Goal: Task Accomplishment & Management: Complete application form

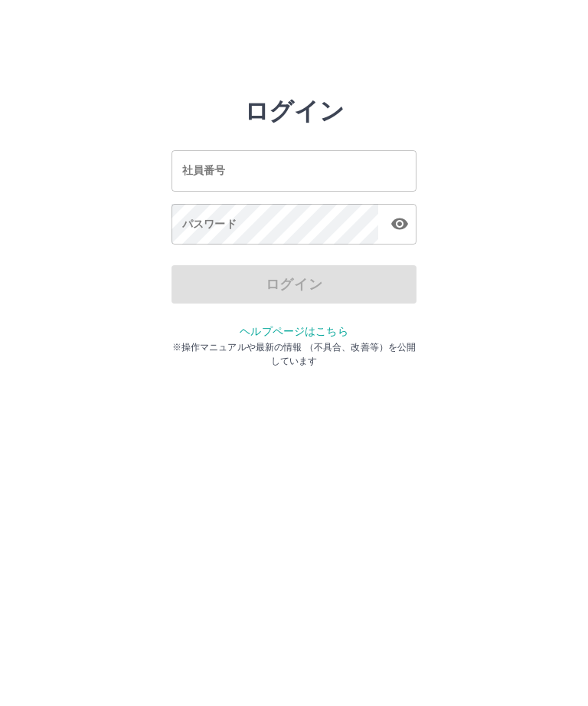
click at [199, 172] on div "社員番号 社員番号" at bounding box center [294, 170] width 245 height 41
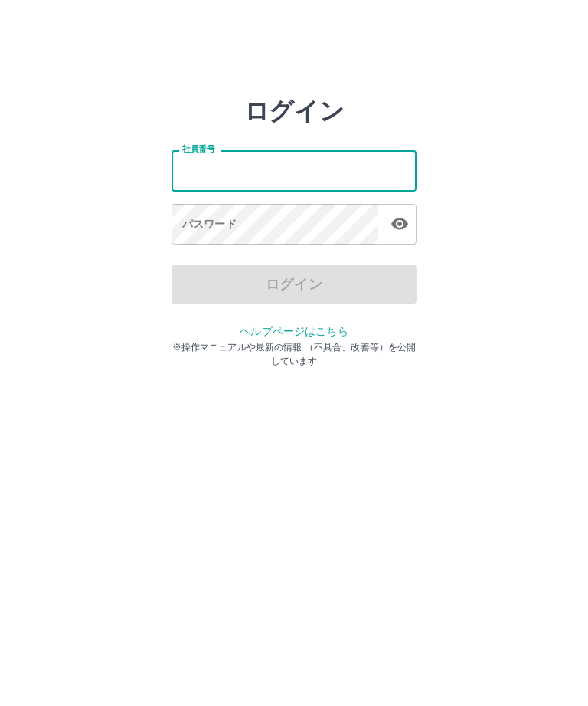
click at [198, 181] on input "社員番号" at bounding box center [294, 170] width 245 height 41
type input "*******"
click at [185, 230] on div "パスワード パスワード" at bounding box center [294, 225] width 245 height 43
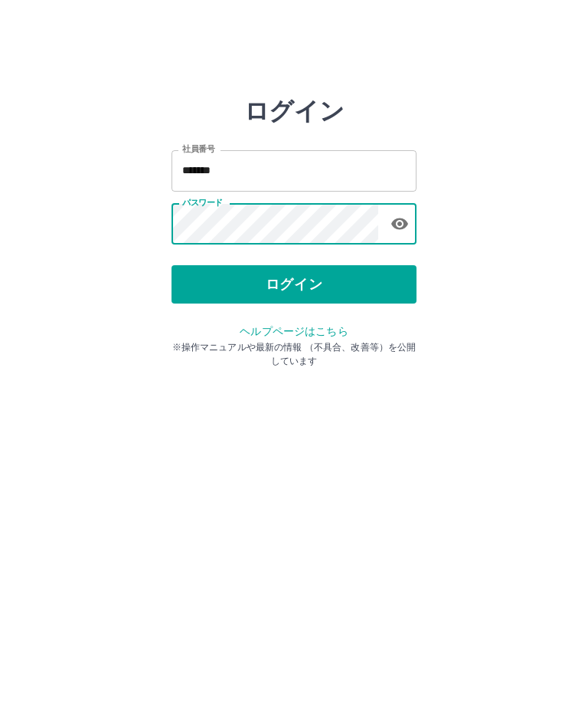
click at [325, 283] on button "ログイン" at bounding box center [294, 284] width 245 height 38
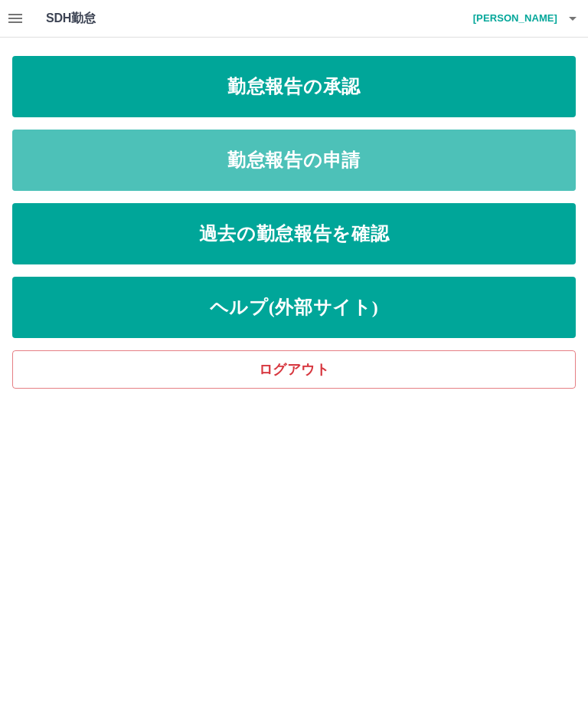
click at [370, 163] on link "勤怠報告の申請" at bounding box center [294, 159] width 564 height 61
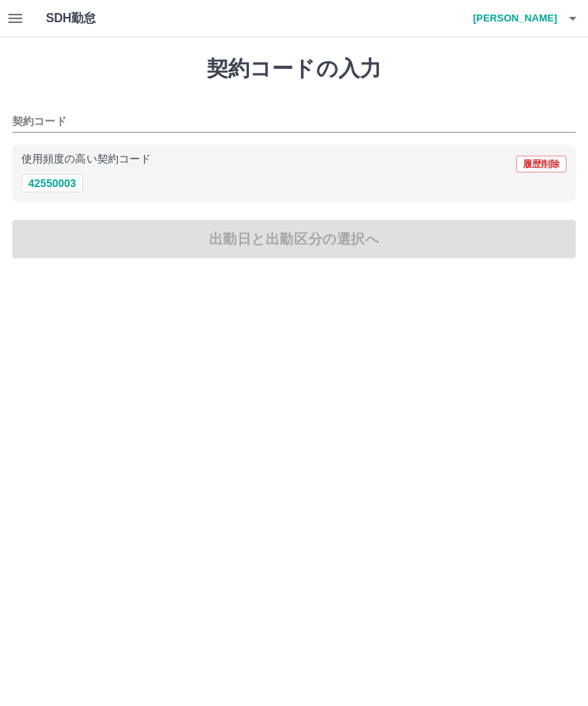
click at [65, 180] on button "42550003" at bounding box center [51, 183] width 61 height 18
type input "********"
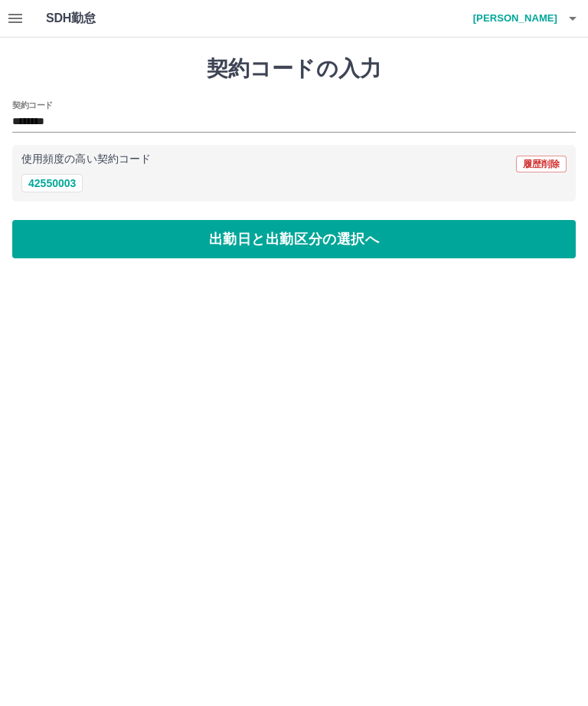
click at [231, 241] on button "出勤日と出勤区分の選択へ" at bounding box center [294, 239] width 564 height 38
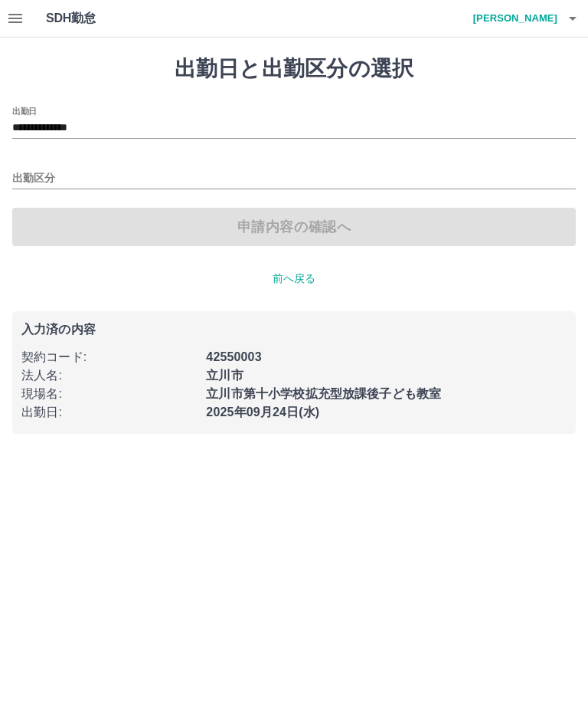
click at [34, 181] on input "出勤区分" at bounding box center [294, 178] width 564 height 19
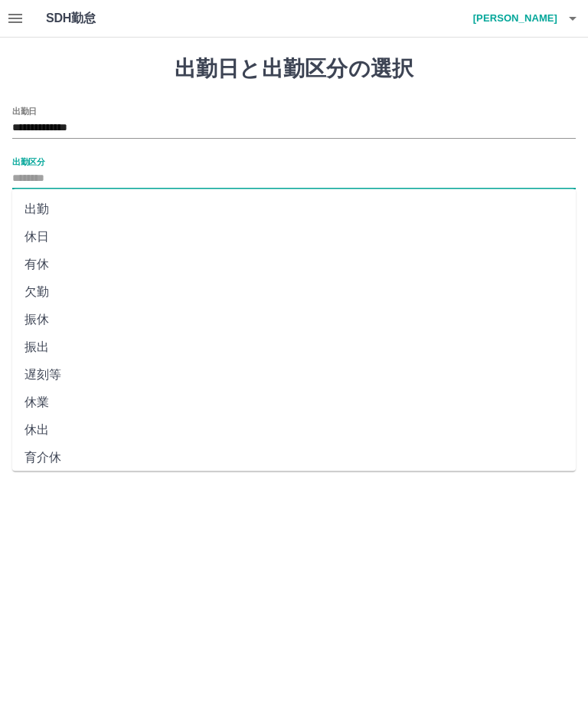
click at [38, 209] on li "出勤" at bounding box center [294, 209] width 564 height 28
type input "**"
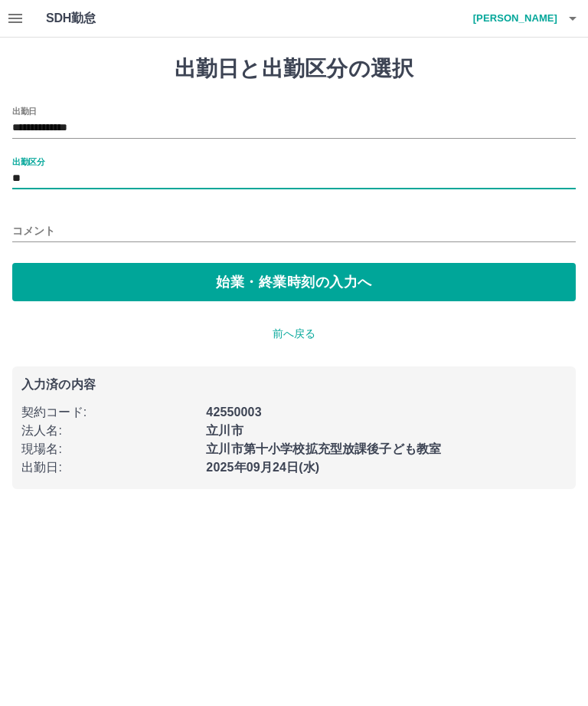
click at [163, 273] on button "始業・終業時刻の入力へ" at bounding box center [294, 282] width 564 height 38
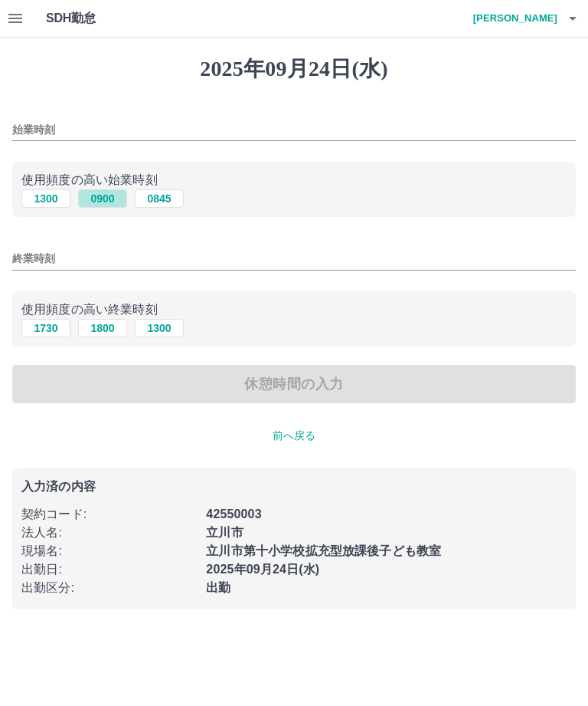
click at [96, 201] on button "0900" at bounding box center [102, 198] width 49 height 18
type input "****"
click at [107, 322] on button "1800" at bounding box center [102, 328] width 49 height 18
type input "****"
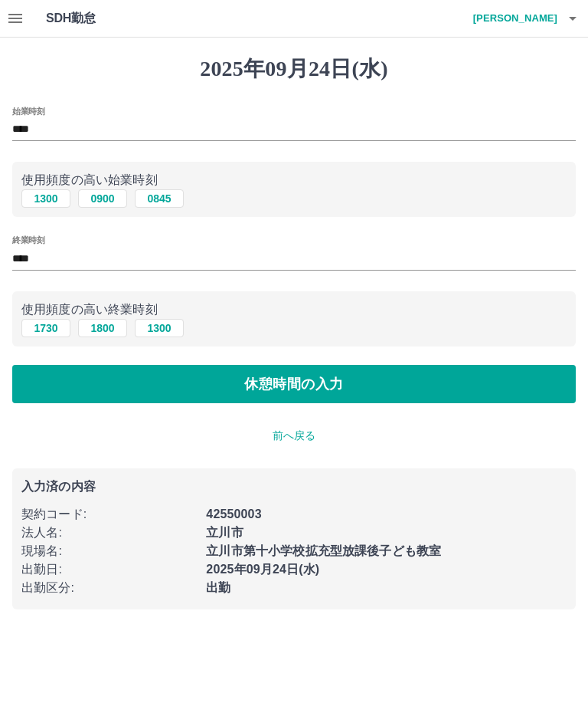
click at [365, 389] on button "休憩時間の入力" at bounding box center [294, 384] width 564 height 38
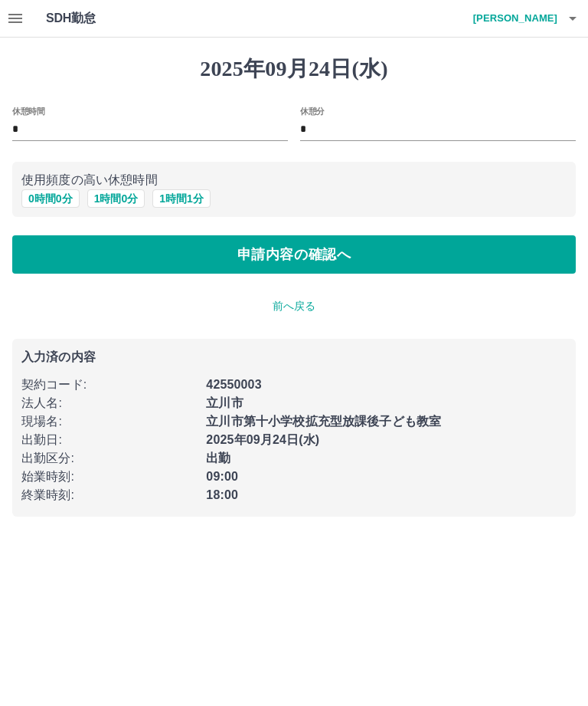
click at [107, 202] on button "1 時間 0 分" at bounding box center [116, 198] width 58 height 18
type input "*"
click at [320, 257] on button "申請内容の確認へ" at bounding box center [294, 254] width 564 height 38
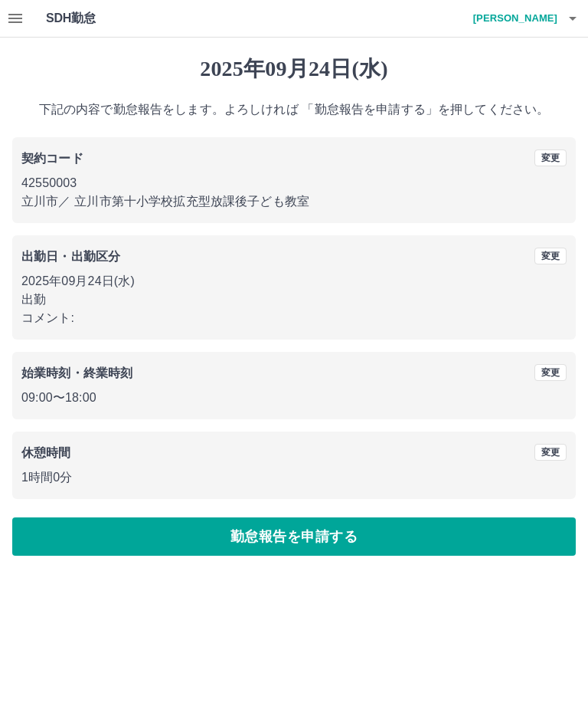
click at [323, 536] on button "勤怠報告を申請する" at bounding box center [294, 536] width 564 height 38
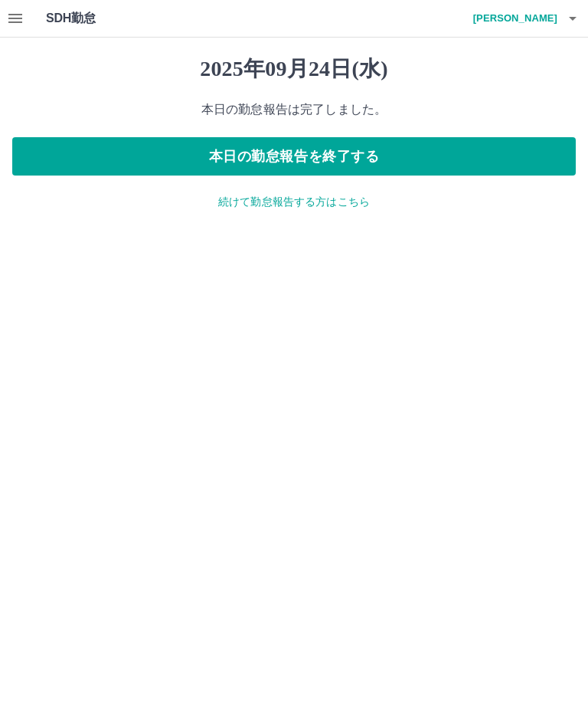
click at [364, 157] on button "本日の勤怠報告を終了する" at bounding box center [294, 156] width 564 height 38
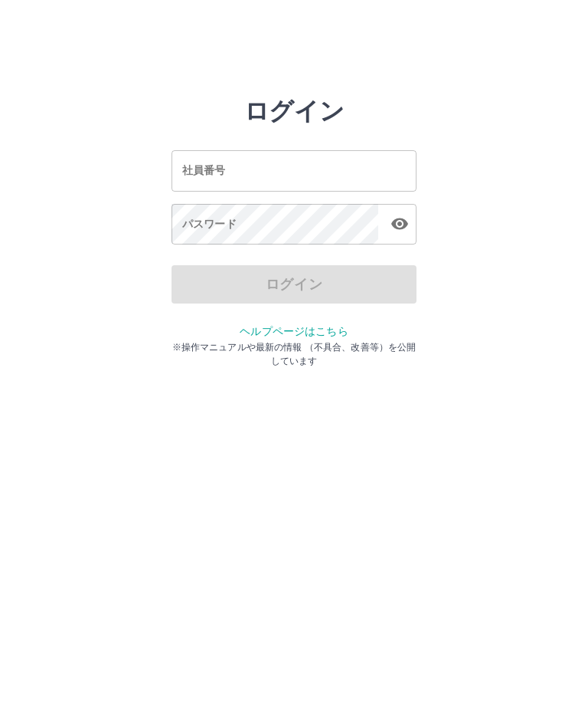
click at [296, 176] on input "社員番号" at bounding box center [294, 170] width 245 height 41
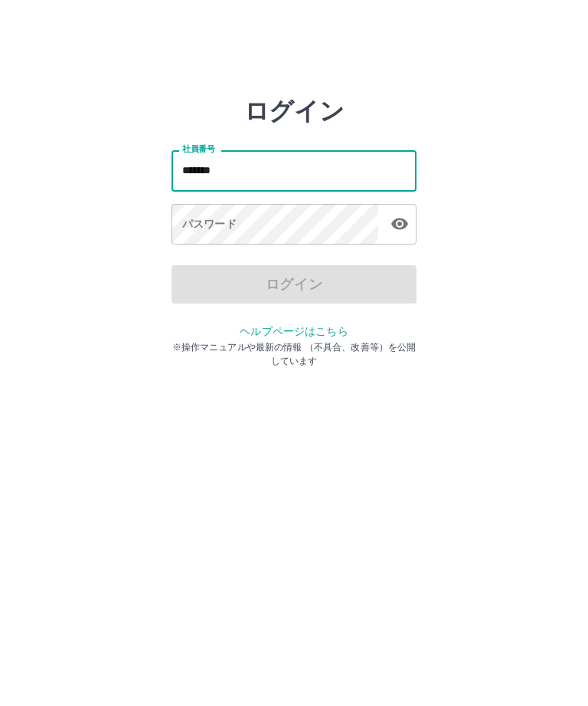
type input "*******"
click at [211, 218] on div "パスワード パスワード" at bounding box center [294, 225] width 245 height 43
click at [200, 218] on div "パスワード パスワード" at bounding box center [294, 225] width 245 height 43
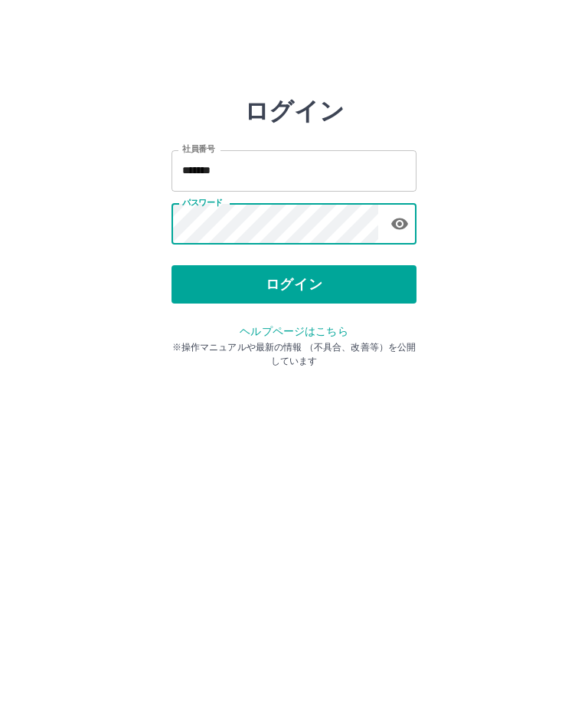
click at [300, 293] on button "ログイン" at bounding box center [294, 284] width 245 height 38
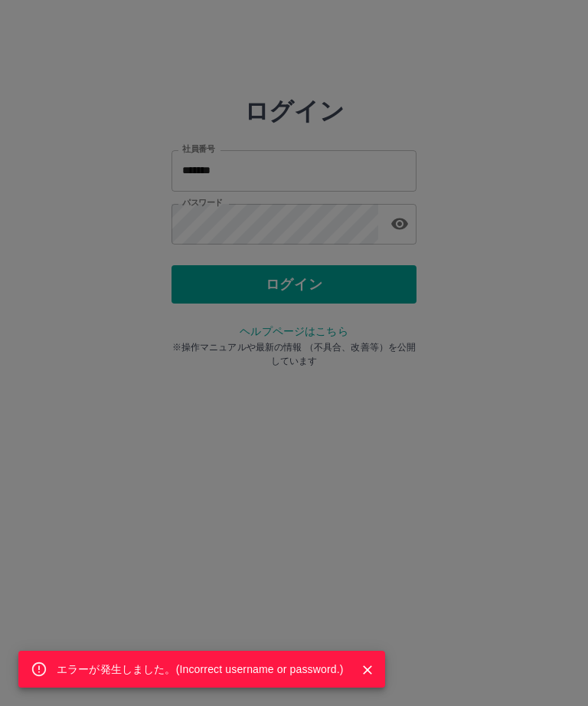
click at [271, 229] on div "エラーが発生しました。( Incorrect username or password. )" at bounding box center [294, 353] width 588 height 706
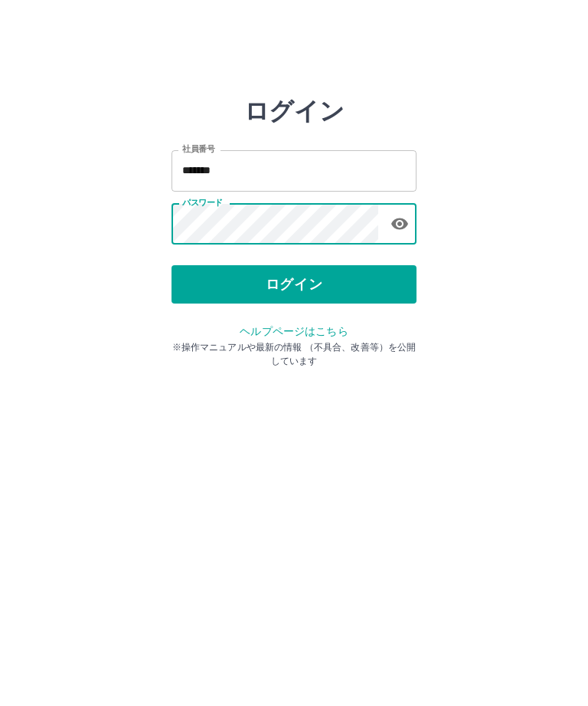
click at [302, 290] on button "ログイン" at bounding box center [294, 284] width 245 height 38
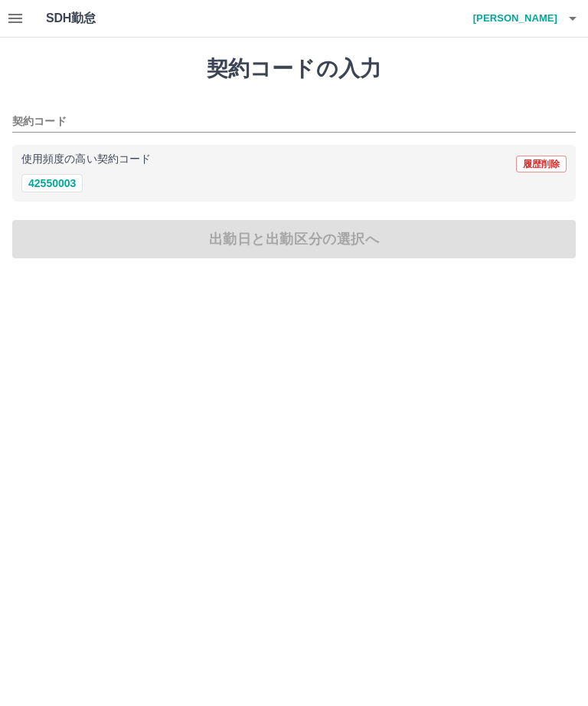
click at [56, 192] on button "42550003" at bounding box center [51, 183] width 61 height 18
type input "********"
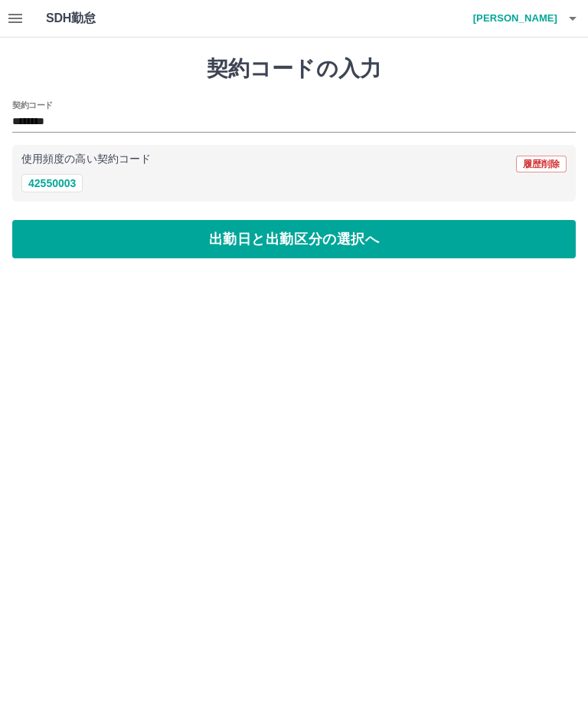
click at [277, 243] on button "出勤日と出勤区分の選択へ" at bounding box center [294, 239] width 564 height 38
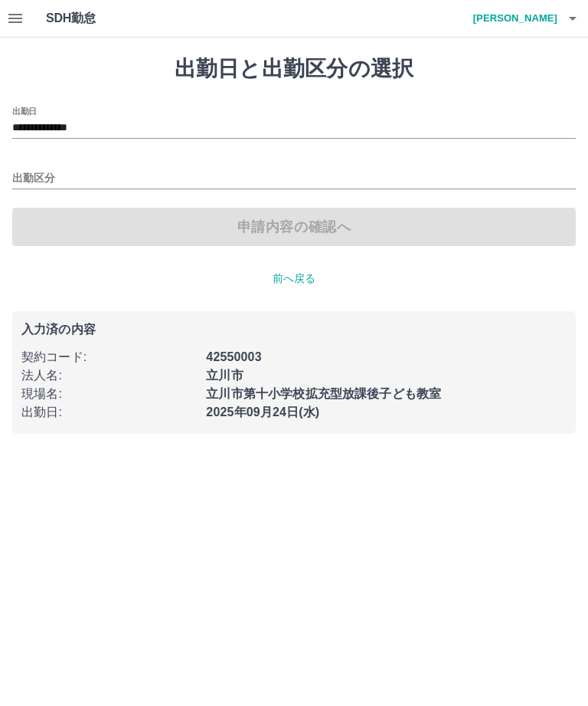
click at [219, 174] on input "出勤区分" at bounding box center [294, 178] width 564 height 19
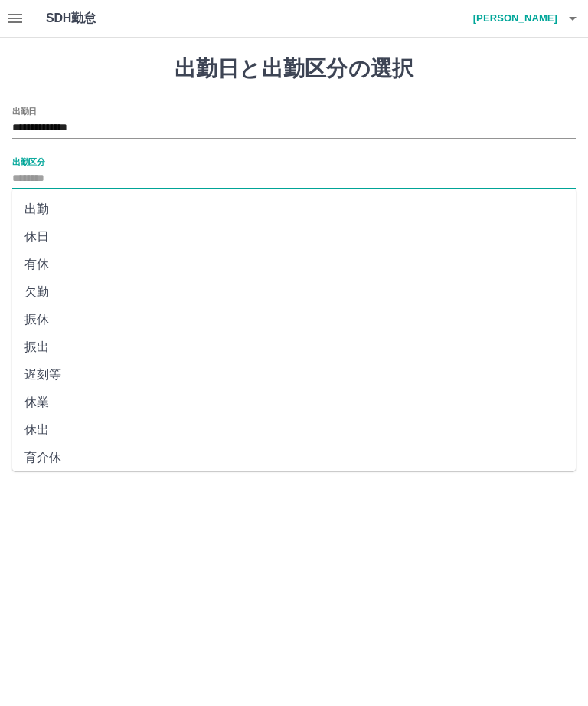
click at [52, 211] on li "出勤" at bounding box center [294, 209] width 564 height 28
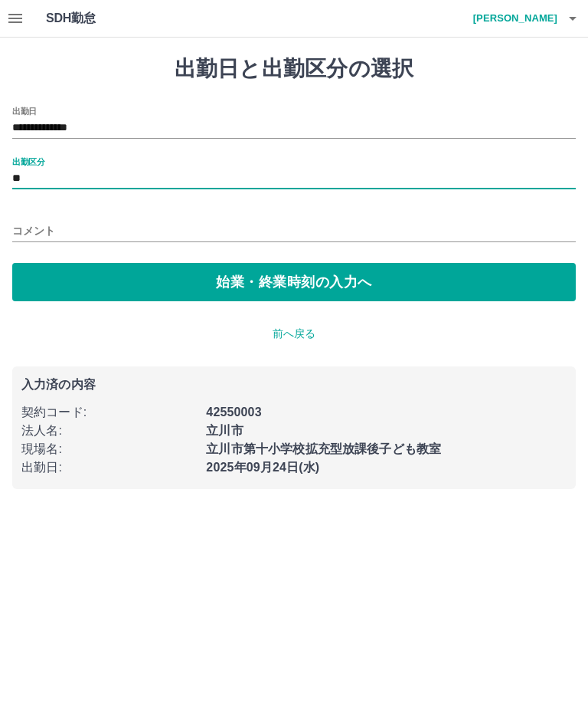
type input "**"
click at [280, 283] on button "始業・終業時刻の入力へ" at bounding box center [294, 282] width 564 height 38
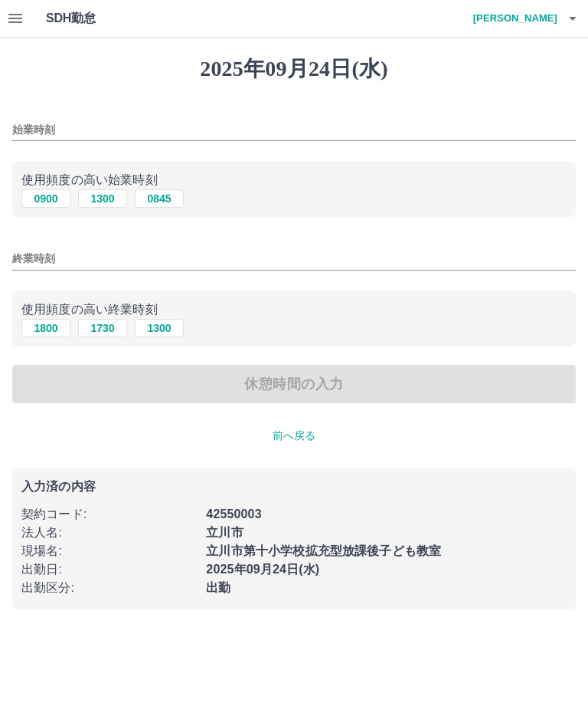
click at [113, 132] on input "始業時刻" at bounding box center [294, 130] width 564 height 22
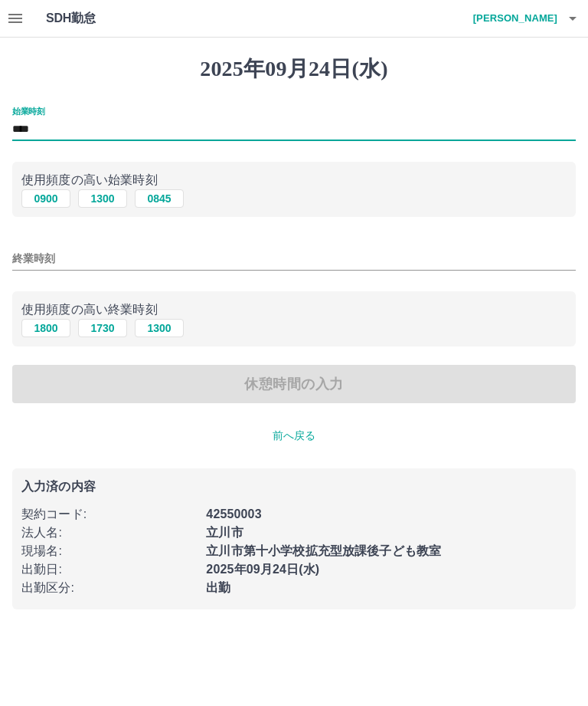
type input "****"
click at [106, 261] on input "終業時刻" at bounding box center [294, 258] width 564 height 22
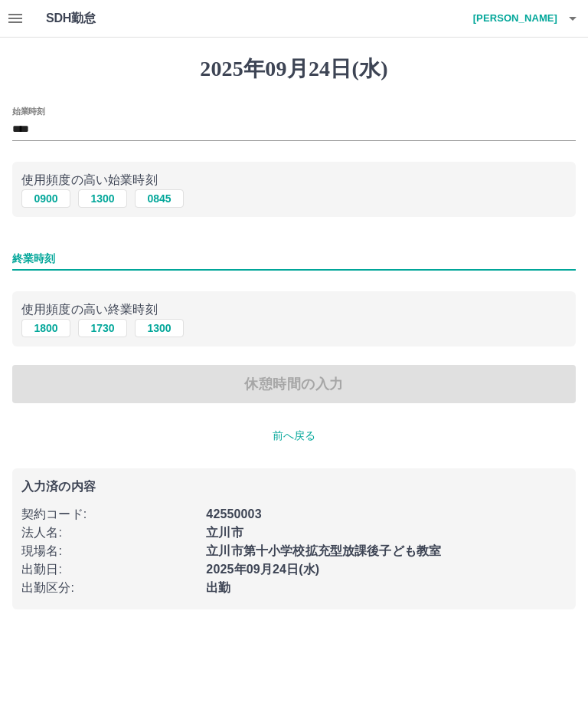
click at [46, 332] on button "1800" at bounding box center [45, 328] width 49 height 18
type input "****"
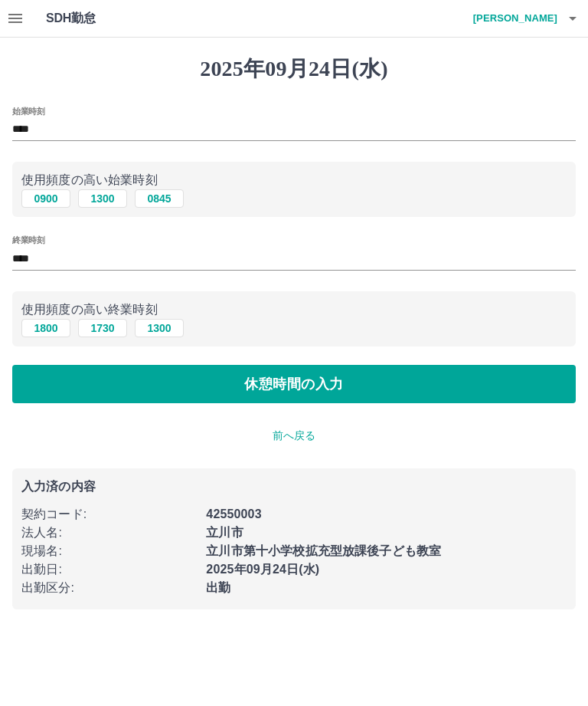
click at [282, 388] on button "休憩時間の入力" at bounding box center [294, 384] width 564 height 38
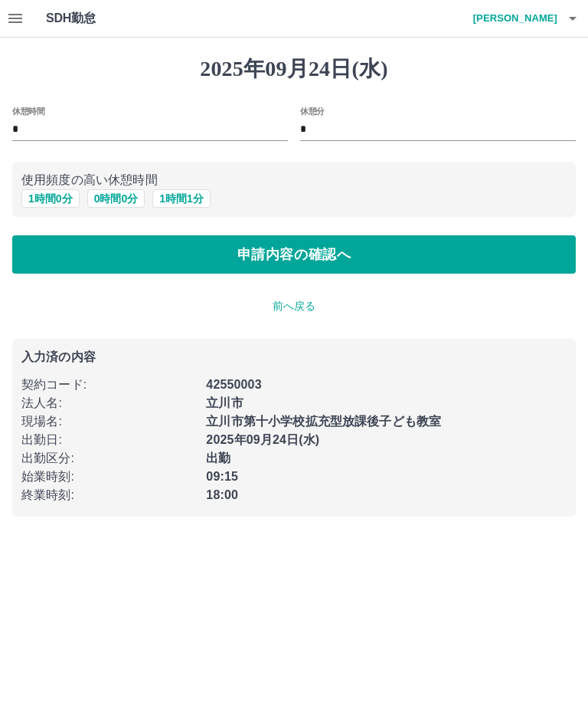
click at [56, 201] on button "1 時間 0 分" at bounding box center [50, 198] width 58 height 18
type input "*"
click at [300, 251] on button "申請内容の確認へ" at bounding box center [294, 254] width 564 height 38
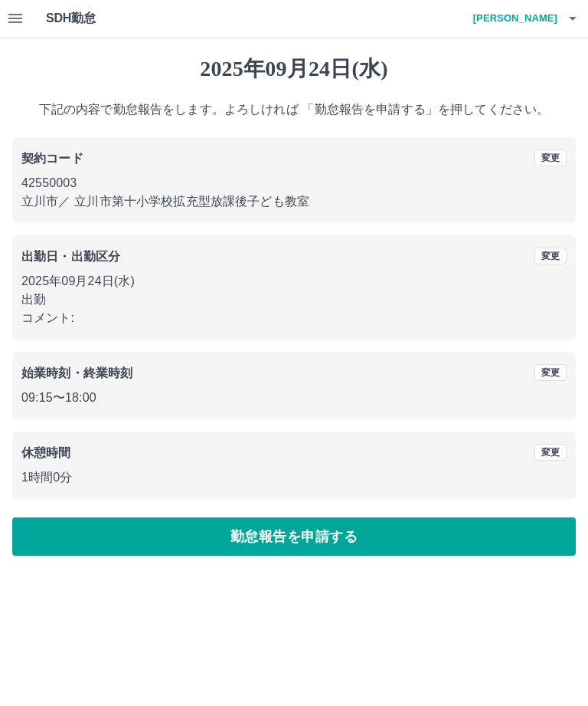
click at [297, 535] on button "勤怠報告を申請する" at bounding box center [294, 536] width 564 height 38
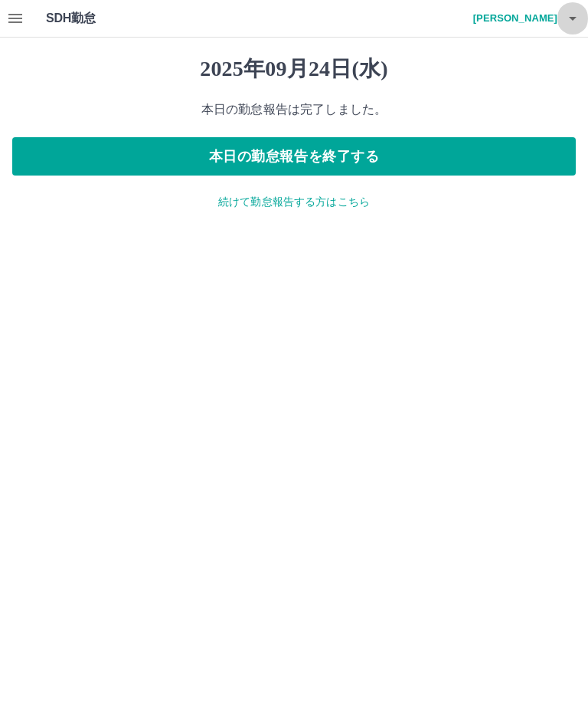
click at [570, 23] on icon "button" at bounding box center [573, 18] width 18 height 18
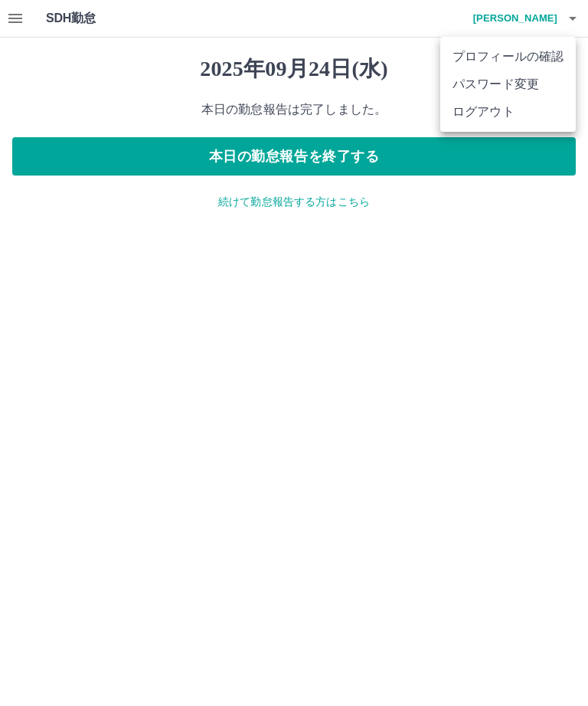
click at [489, 118] on li "ログアウト" at bounding box center [508, 112] width 136 height 28
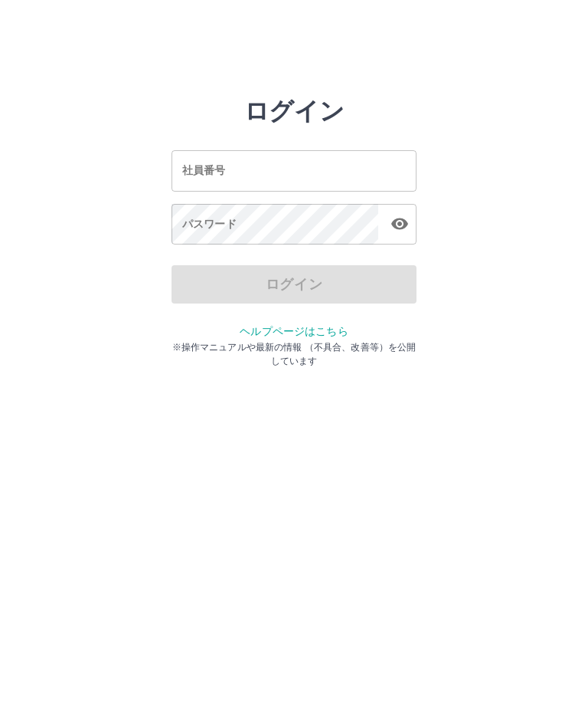
click at [355, 172] on input "社員番号" at bounding box center [294, 170] width 245 height 41
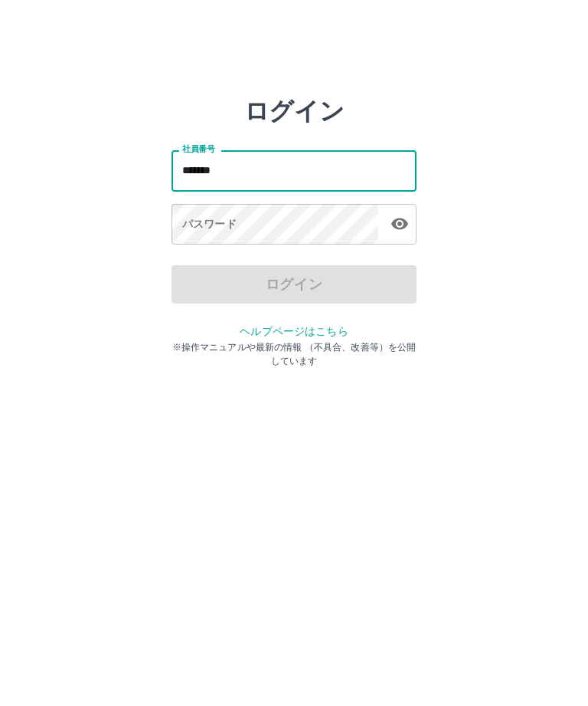
type input "*******"
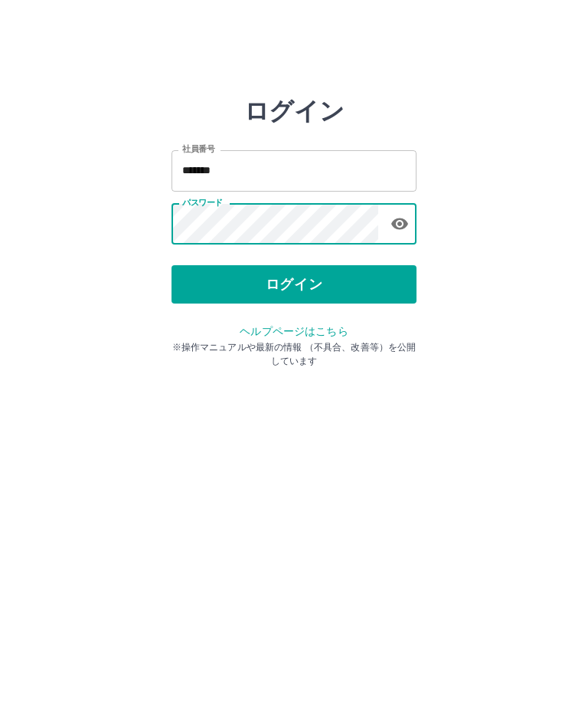
click at [372, 296] on button "ログイン" at bounding box center [294, 284] width 245 height 38
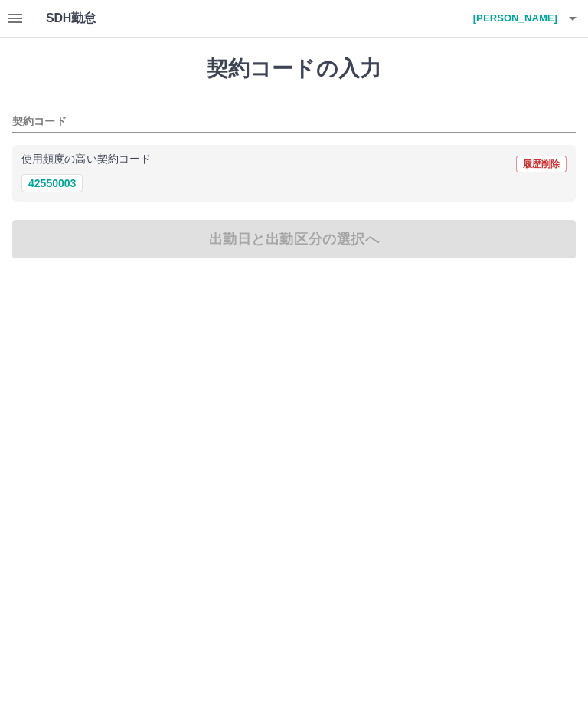
click at [54, 188] on button "42550003" at bounding box center [51, 183] width 61 height 18
type input "********"
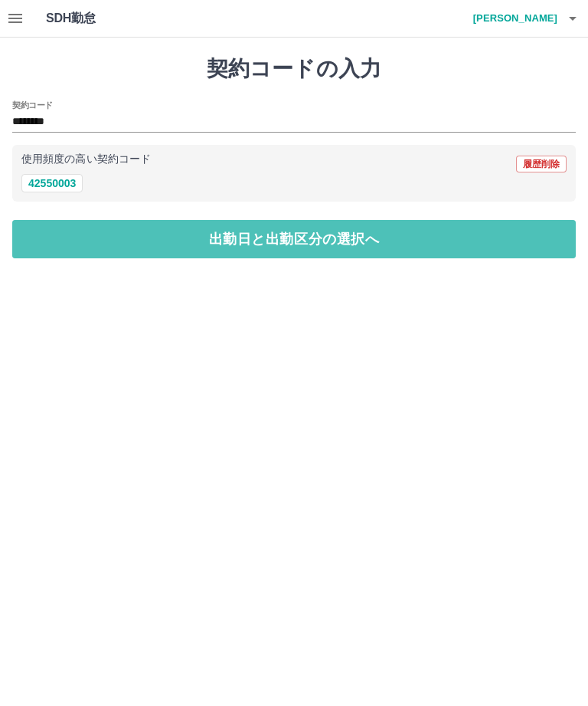
click at [317, 248] on button "出勤日と出勤区分の選択へ" at bounding box center [294, 239] width 564 height 38
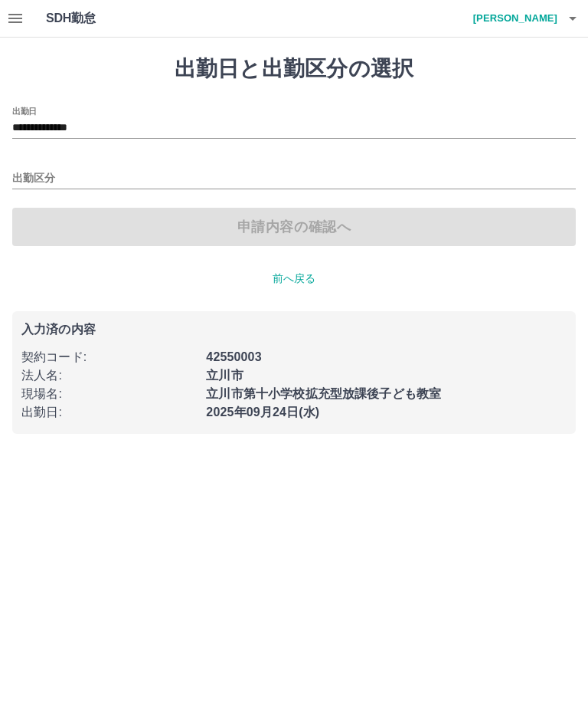
click at [107, 178] on input "出勤区分" at bounding box center [294, 178] width 564 height 19
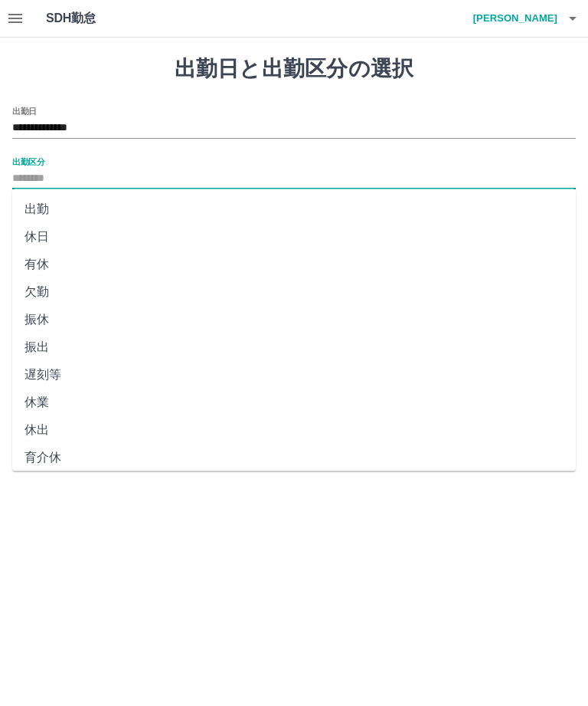
click at [136, 196] on li "出勤" at bounding box center [294, 209] width 564 height 28
type input "**"
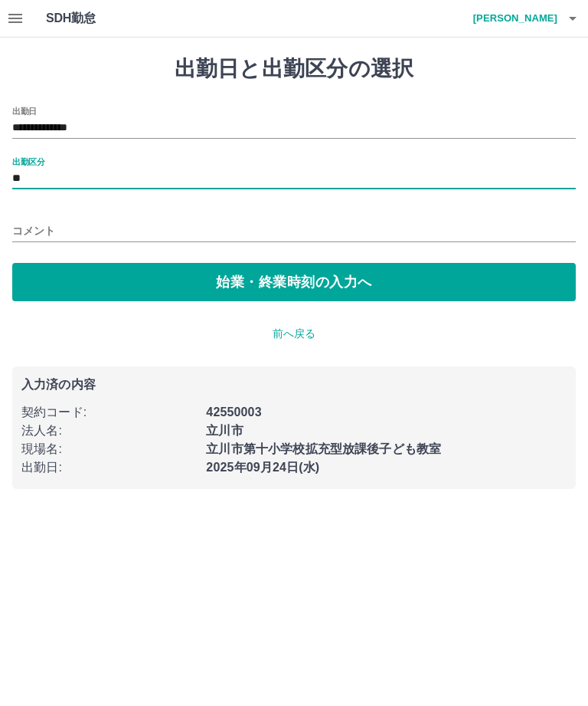
click at [252, 290] on button "始業・終業時刻の入力へ" at bounding box center [294, 282] width 564 height 38
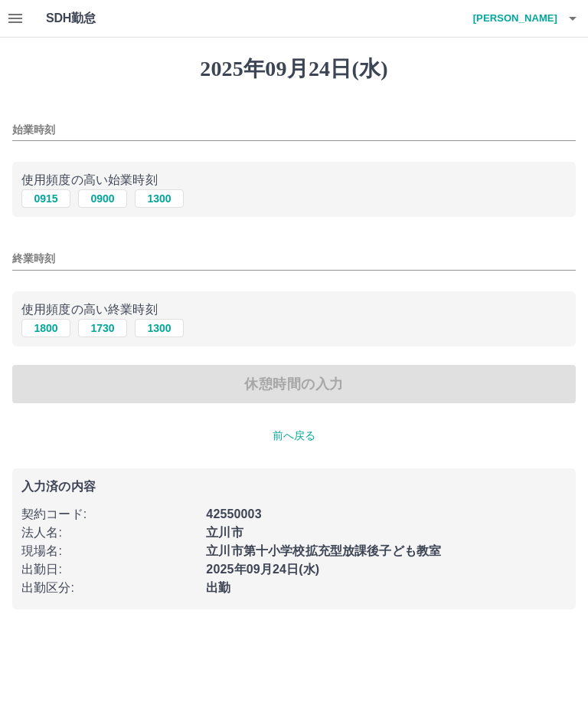
click at [178, 119] on input "始業時刻" at bounding box center [294, 130] width 564 height 22
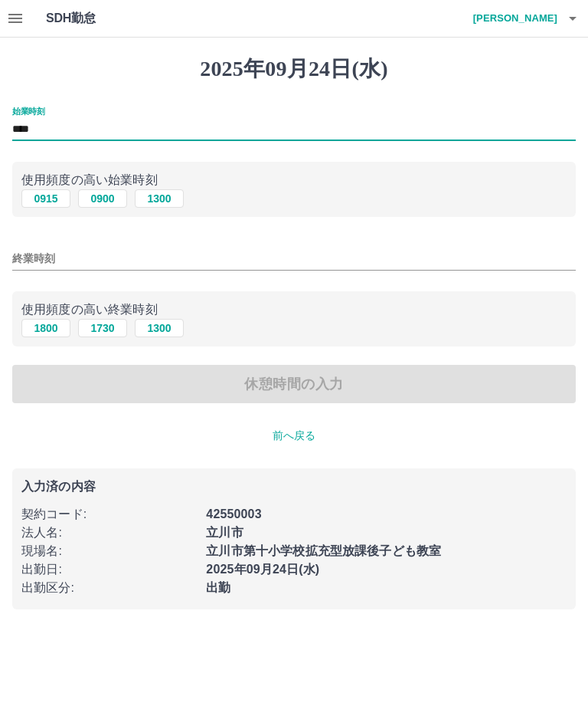
type input "****"
click at [43, 330] on button "1800" at bounding box center [45, 328] width 49 height 18
type input "****"
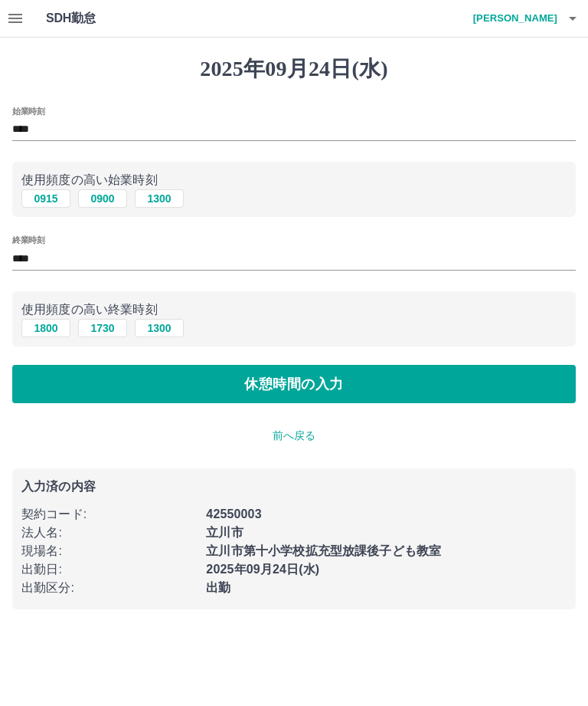
click at [293, 375] on button "休憩時間の入力" at bounding box center [294, 384] width 564 height 38
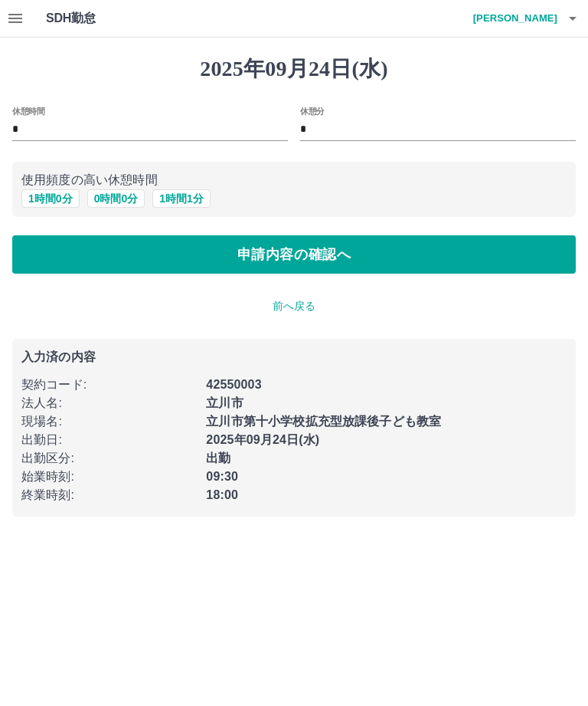
click at [65, 203] on button "1 時間 0 分" at bounding box center [50, 198] width 58 height 18
type input "*"
click at [259, 244] on button "申請内容の確認へ" at bounding box center [294, 254] width 564 height 38
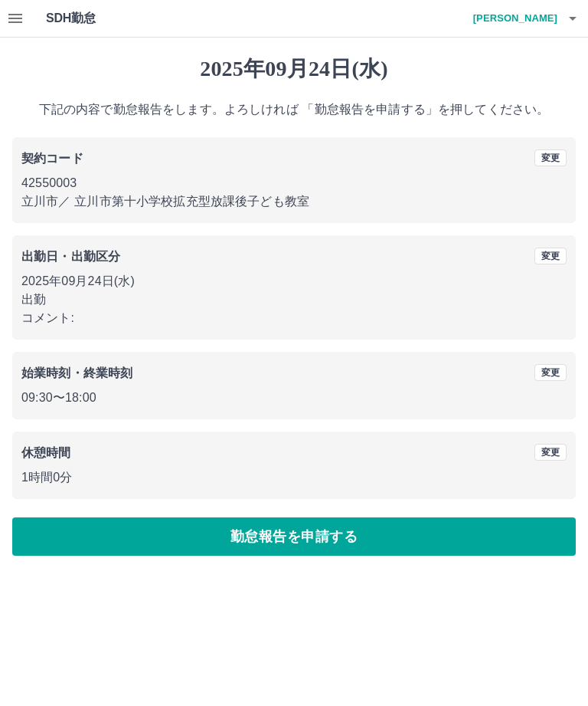
click at [450, 524] on button "勤怠報告を申請する" at bounding box center [294, 536] width 564 height 38
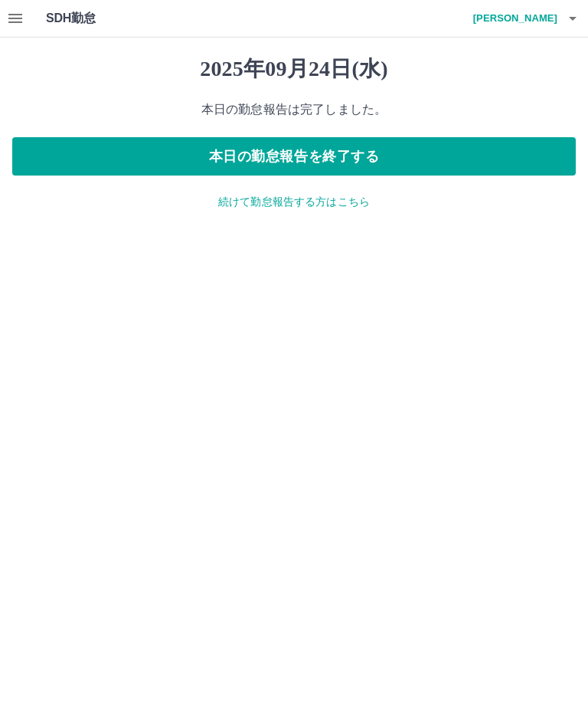
click at [479, 150] on button "本日の勤怠報告を終了する" at bounding box center [294, 156] width 564 height 38
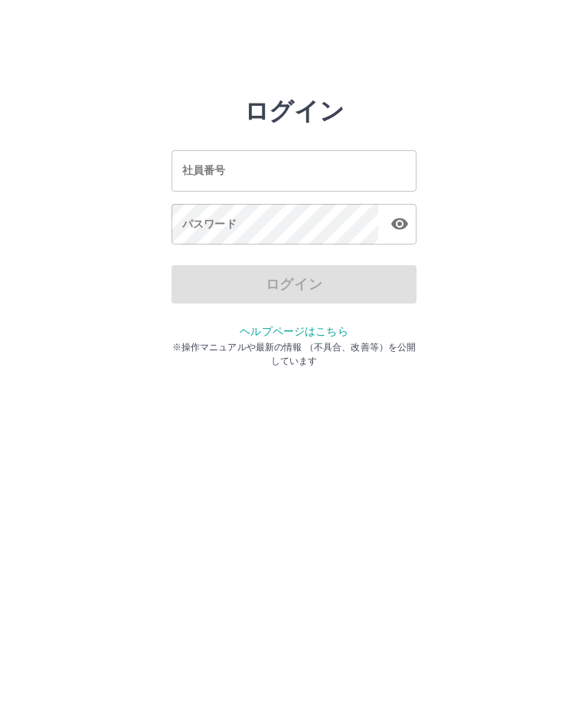
click at [355, 175] on input "社員番号" at bounding box center [294, 170] width 245 height 41
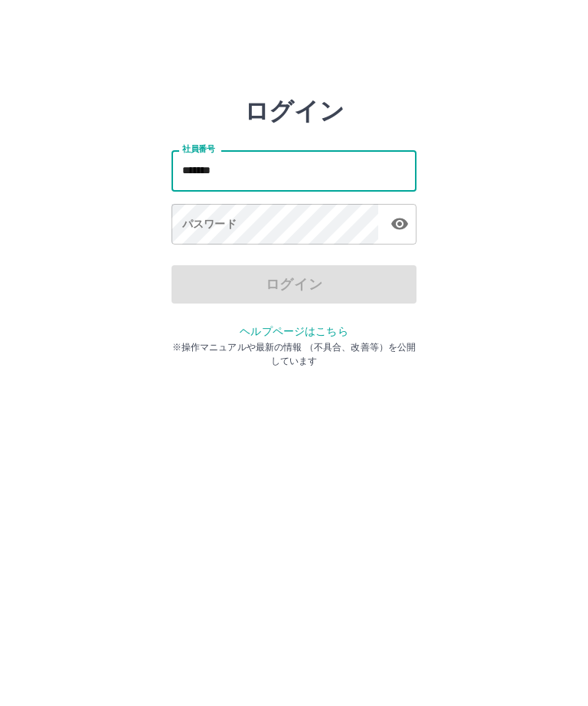
type input "*******"
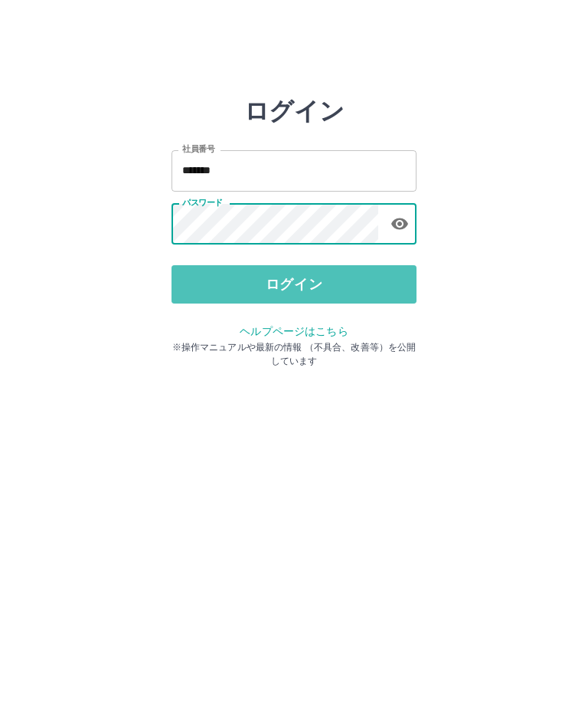
click at [349, 283] on button "ログイン" at bounding box center [294, 284] width 245 height 38
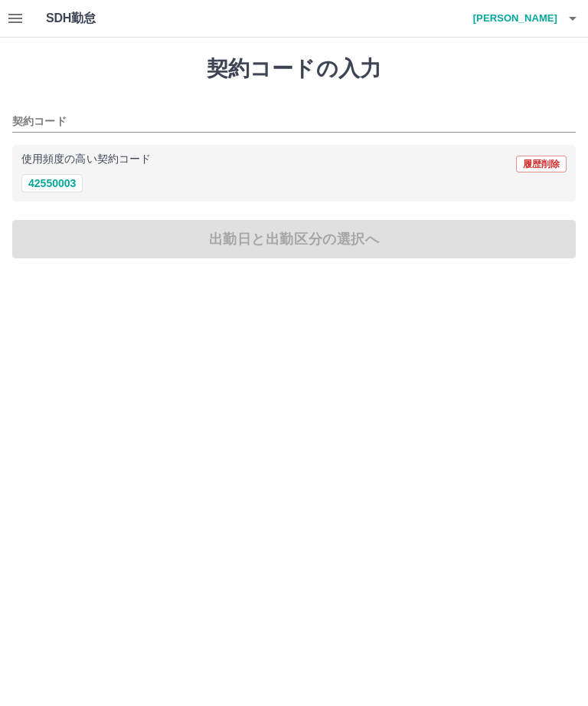
click at [77, 185] on button "42550003" at bounding box center [51, 183] width 61 height 18
type input "********"
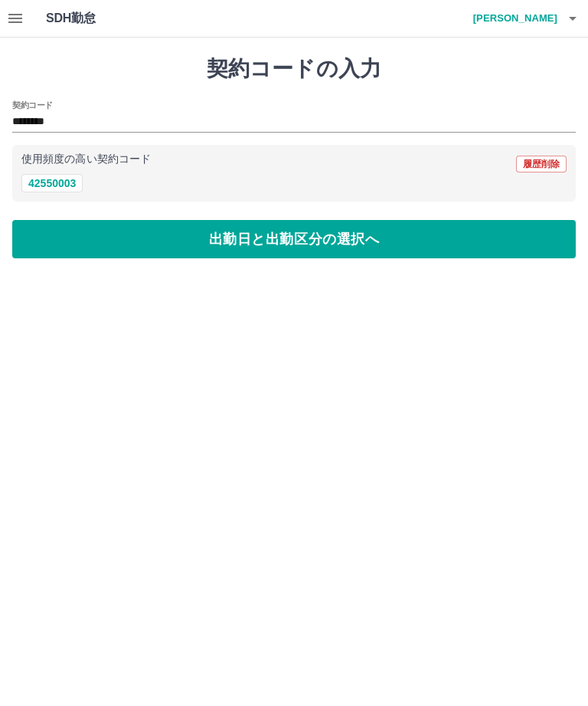
click at [158, 232] on button "出勤日と出勤区分の選択へ" at bounding box center [294, 239] width 564 height 38
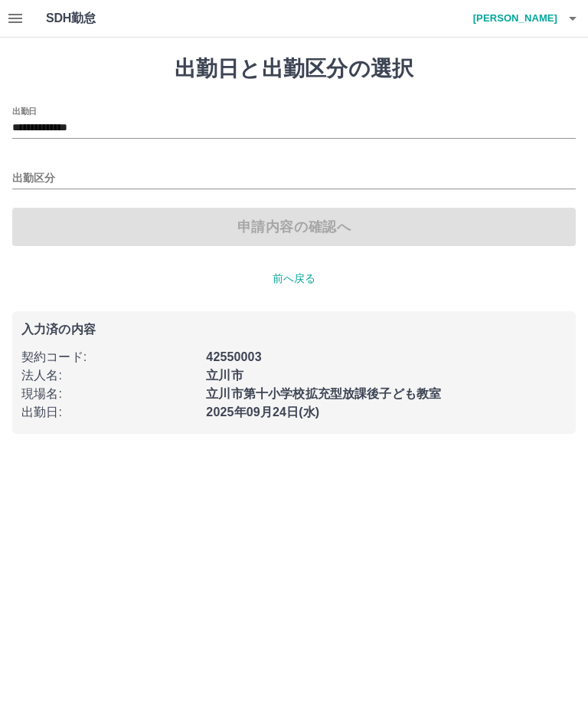
click at [24, 20] on icon "button" at bounding box center [15, 18] width 18 height 18
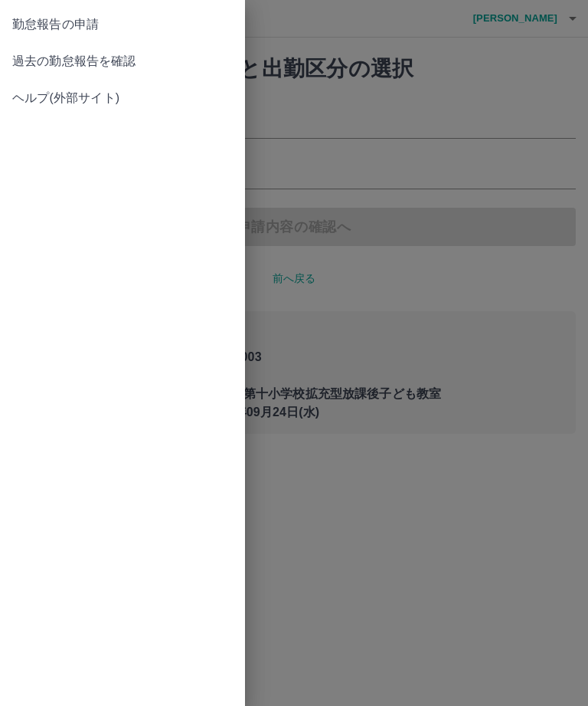
click at [123, 61] on span "過去の勤怠報告を確認" at bounding box center [122, 61] width 221 height 18
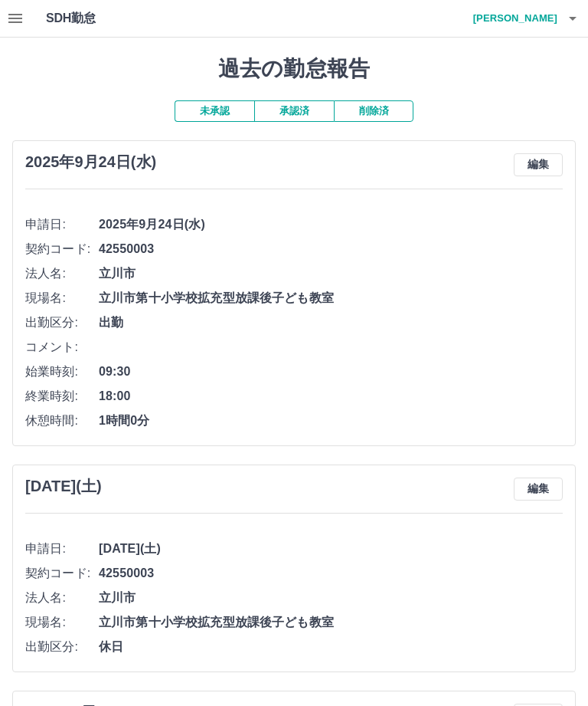
click at [225, 104] on button "未承認" at bounding box center [215, 110] width 80 height 21
click at [327, 108] on button "承認済" at bounding box center [294, 110] width 80 height 21
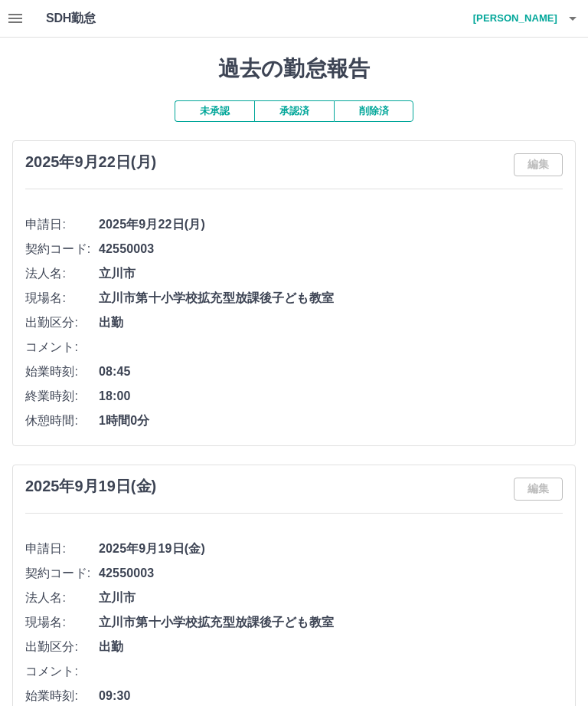
click at [28, 25] on button "button" at bounding box center [15, 18] width 31 height 37
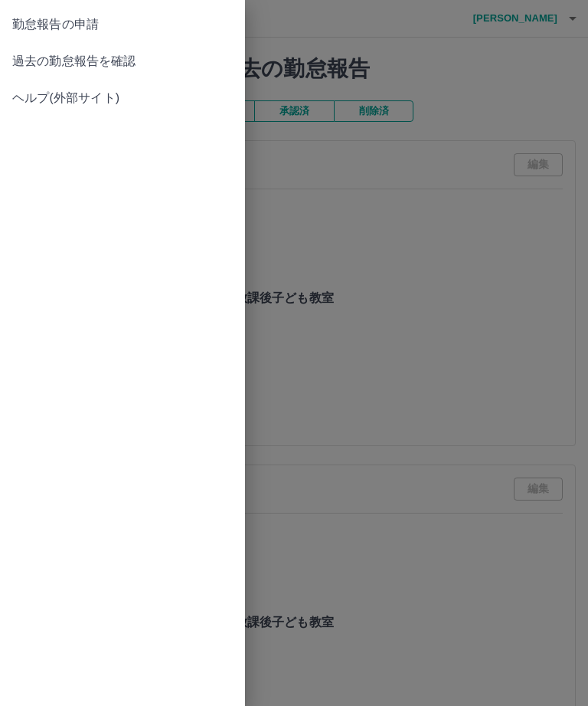
click at [150, 61] on span "過去の勤怠報告を確認" at bounding box center [122, 61] width 221 height 18
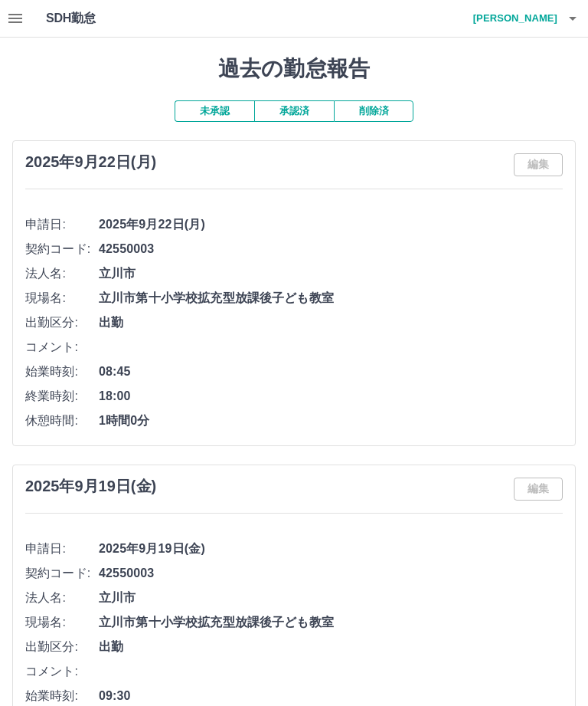
click at [539, 31] on h4 "高城　夏織" at bounding box center [512, 18] width 92 height 37
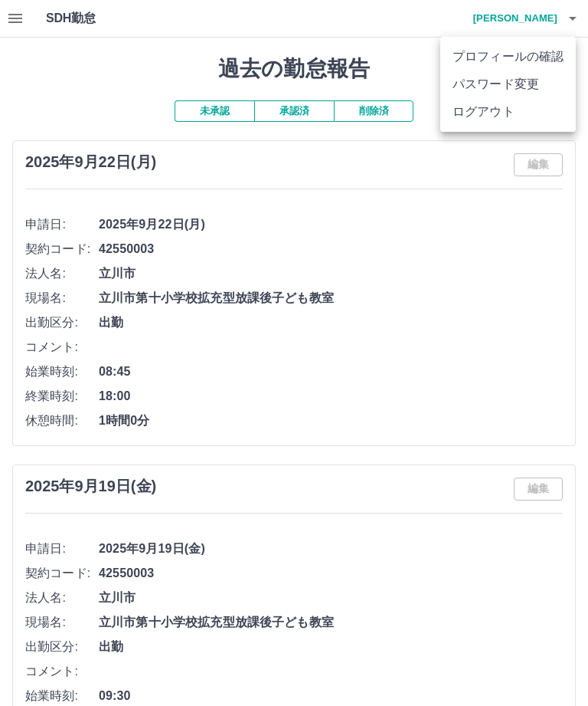
click at [388, 144] on div at bounding box center [294, 353] width 588 height 706
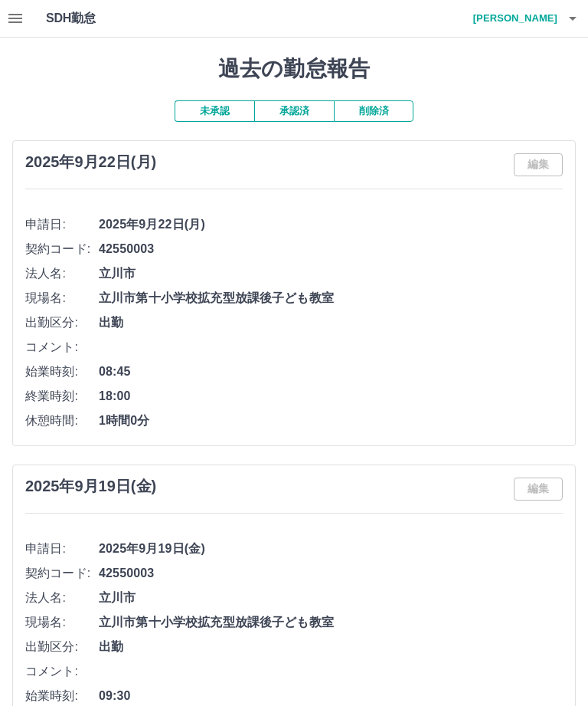
click at [208, 106] on button "未承認" at bounding box center [215, 110] width 80 height 21
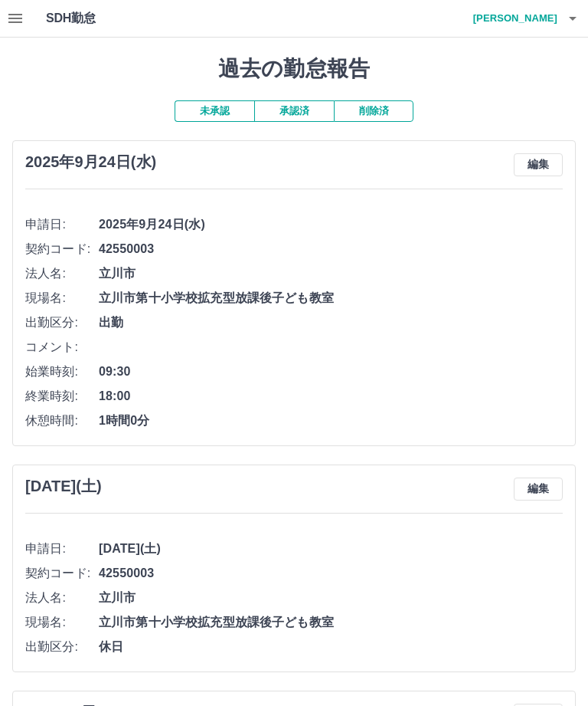
click at [550, 17] on h4 "高城　夏織" at bounding box center [512, 18] width 92 height 37
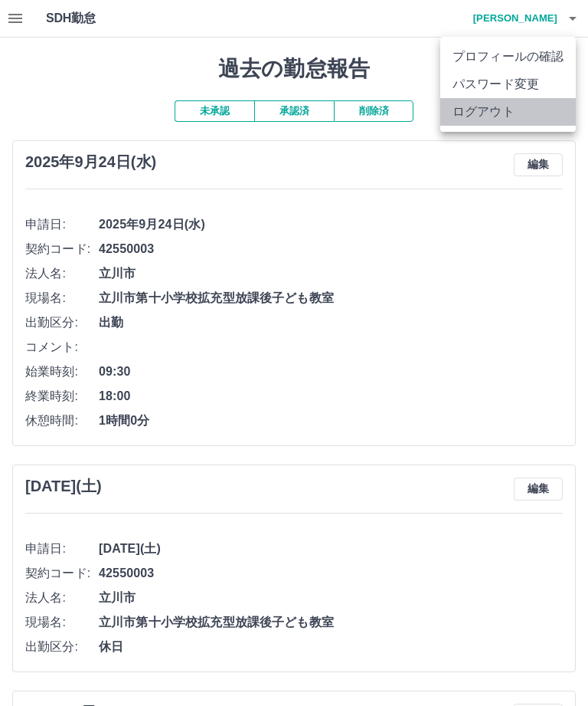
click at [498, 112] on li "ログアウト" at bounding box center [508, 112] width 136 height 28
